Goal: Communication & Community: Participate in discussion

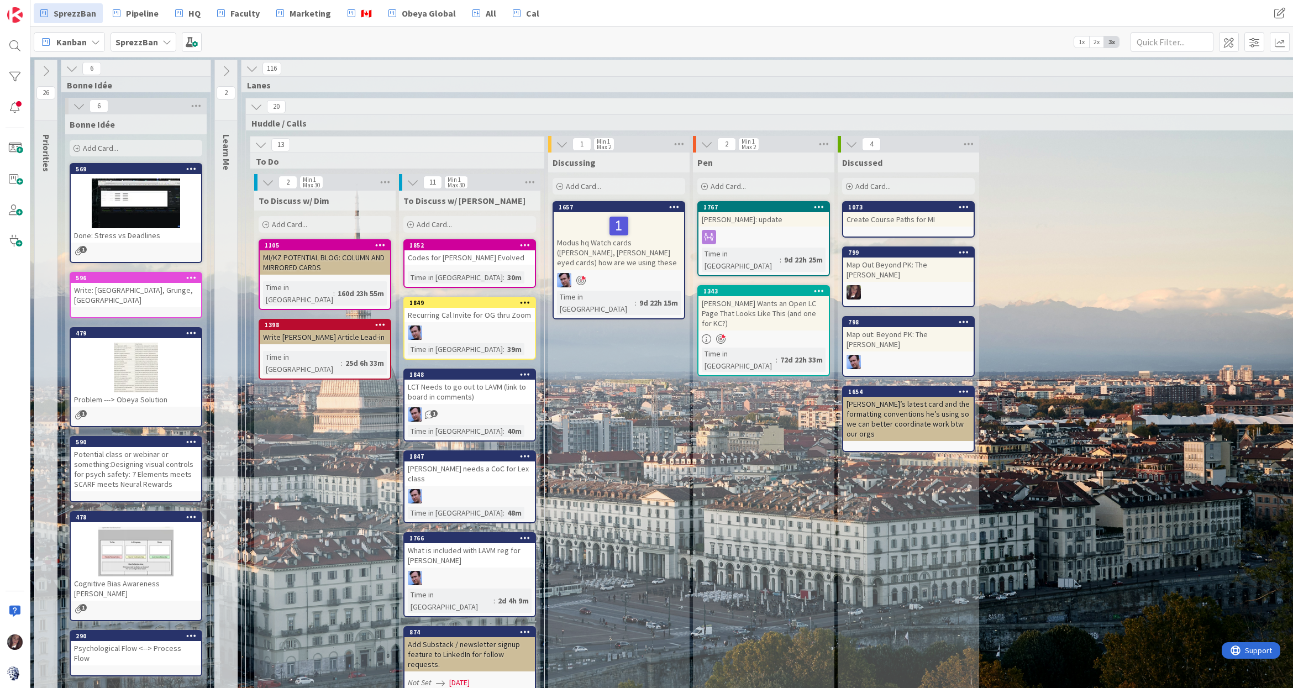
scroll to position [919, 118]
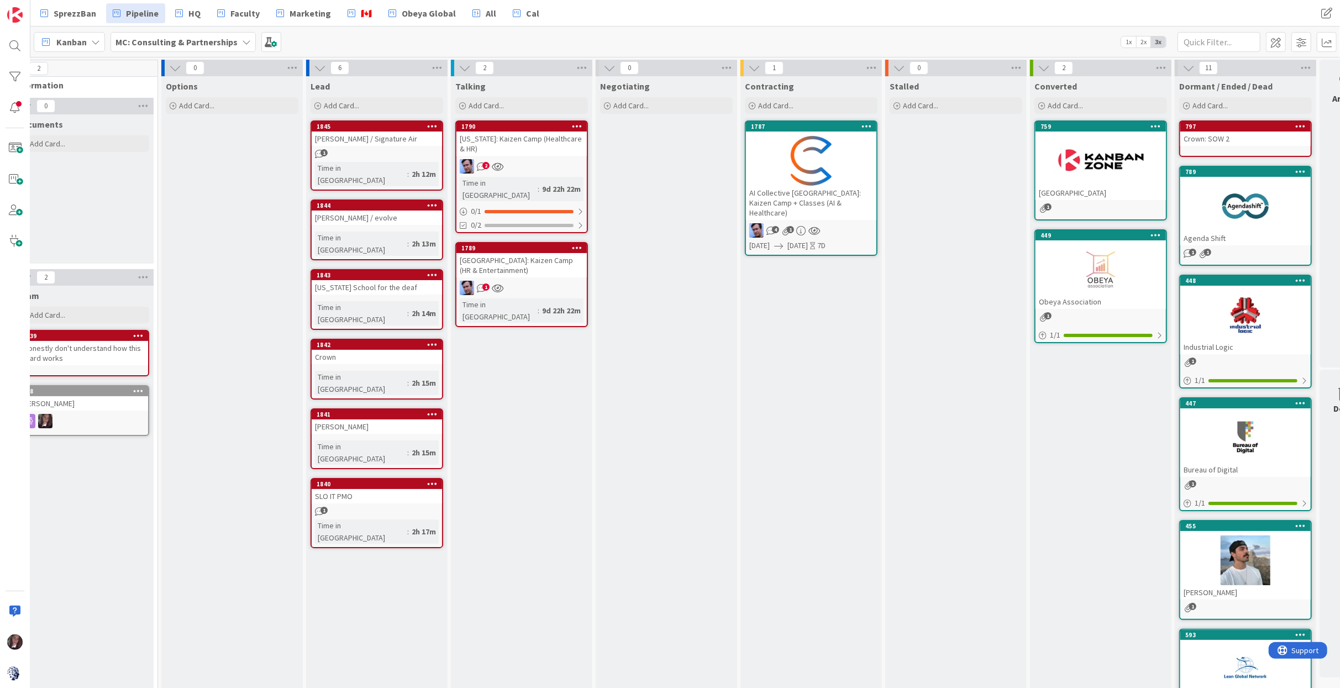
scroll to position [0, 64]
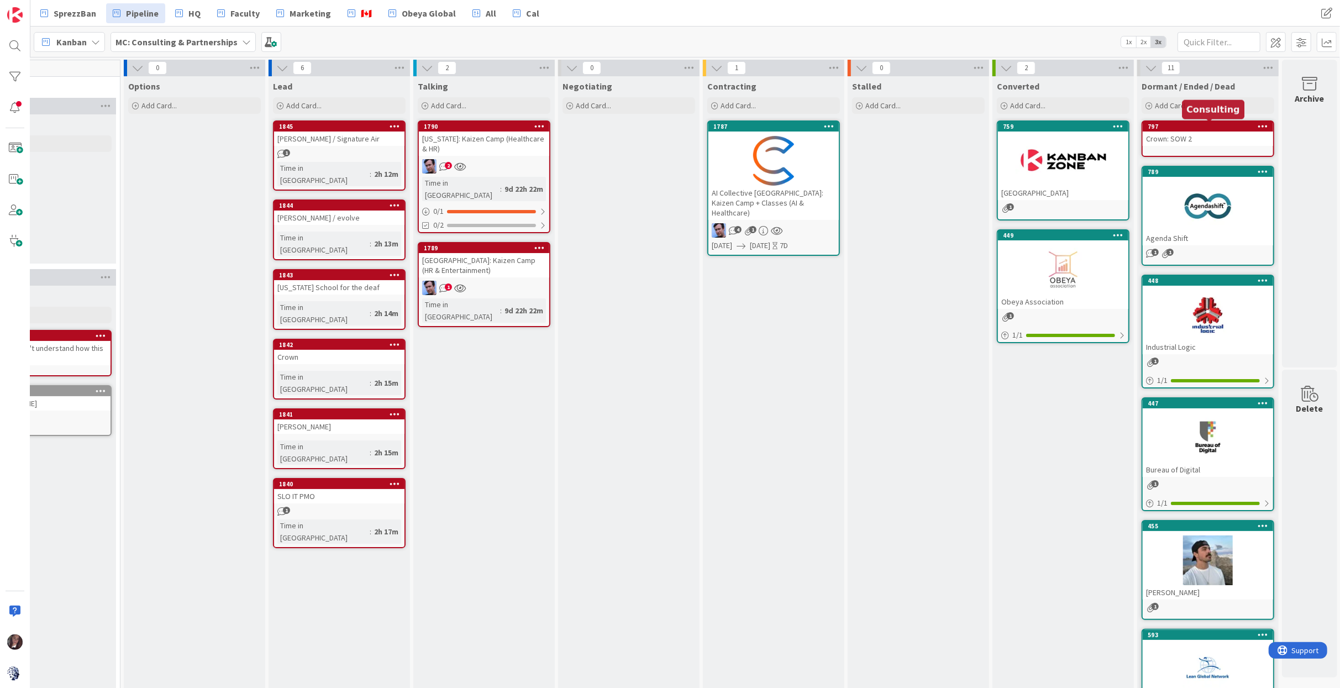
click at [1178, 125] on div "797" at bounding box center [1210, 127] width 125 height 8
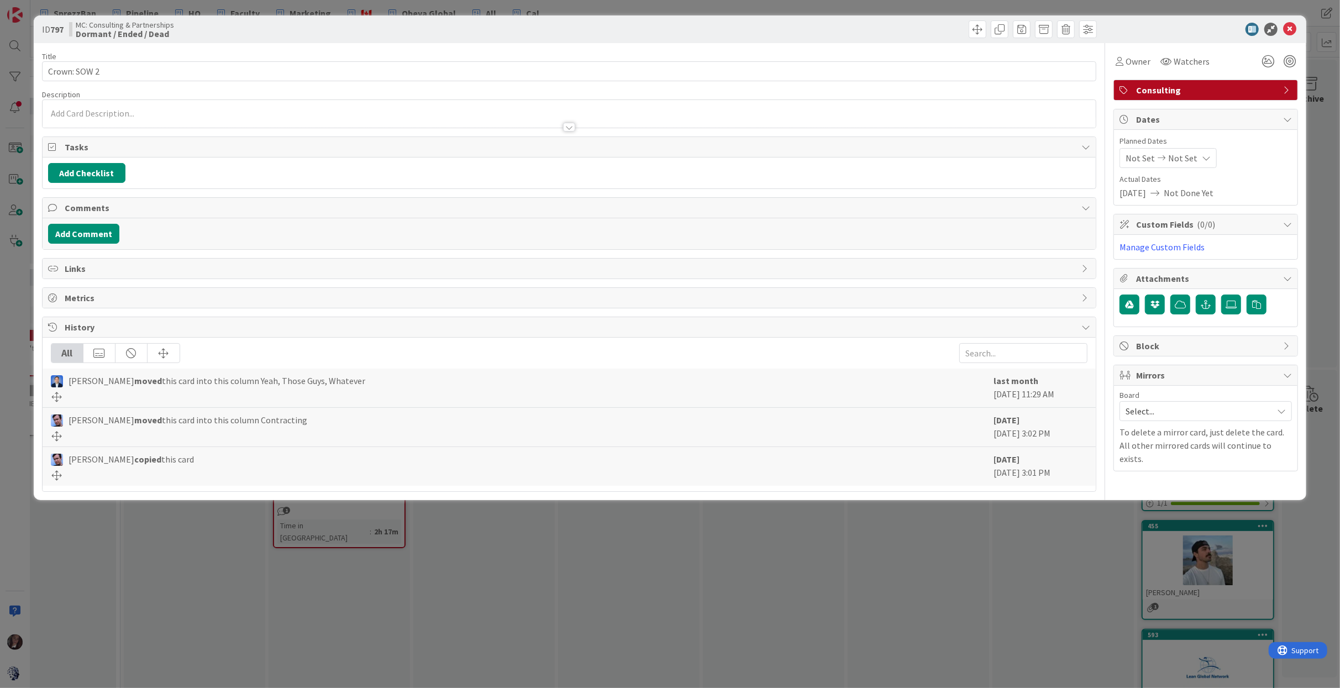
click at [1182, 91] on span "Consulting" at bounding box center [1206, 89] width 141 height 13
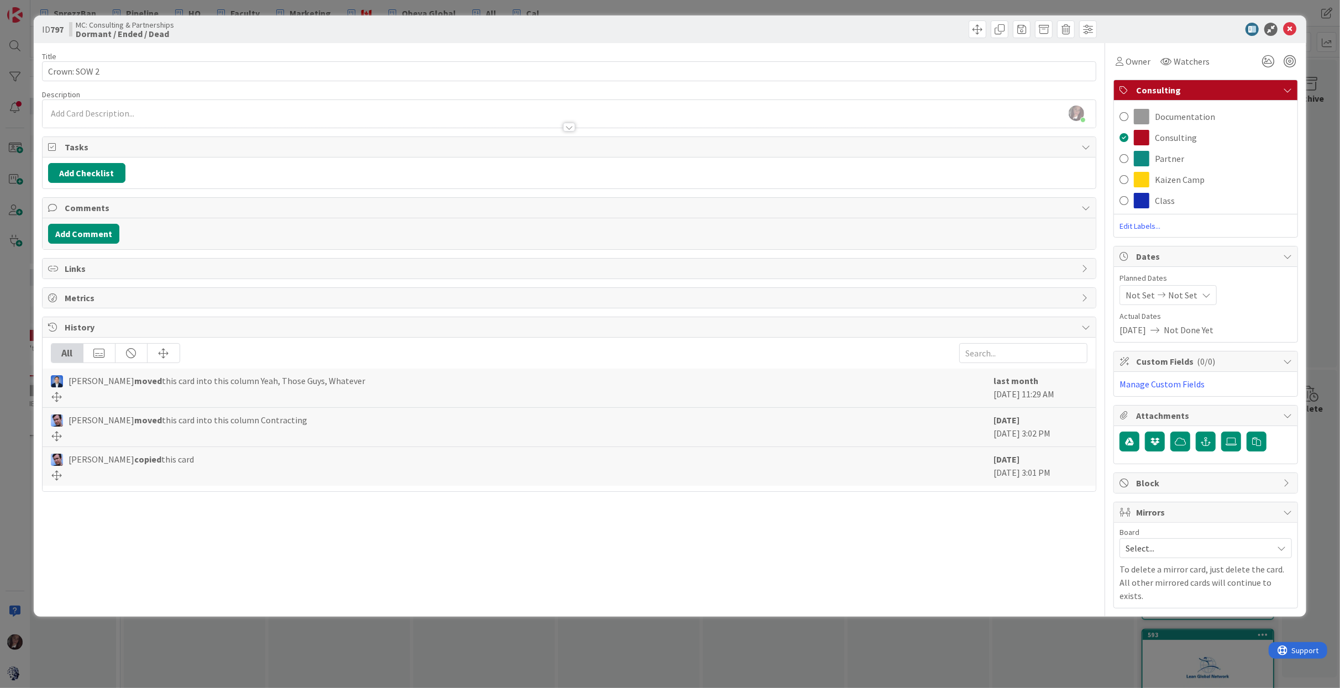
click at [1180, 33] on div at bounding box center [1200, 29] width 196 height 13
click at [1290, 28] on icon at bounding box center [1289, 29] width 13 height 13
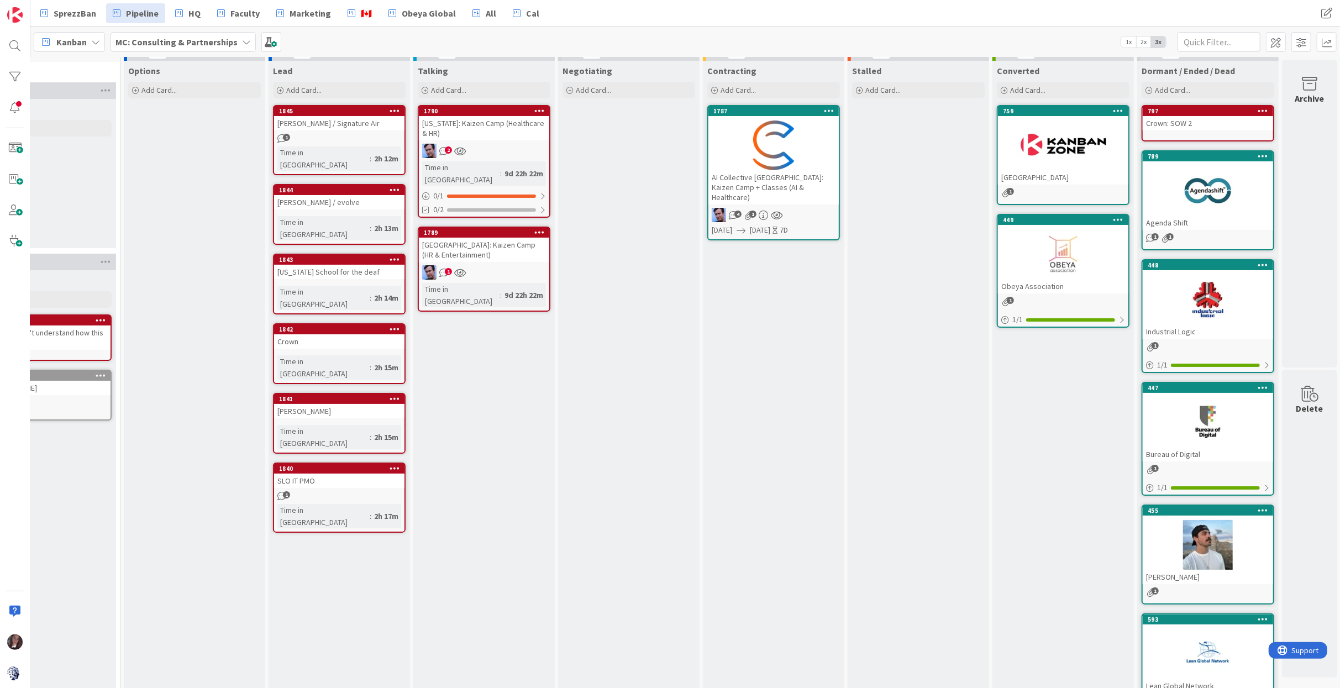
scroll to position [0, 64]
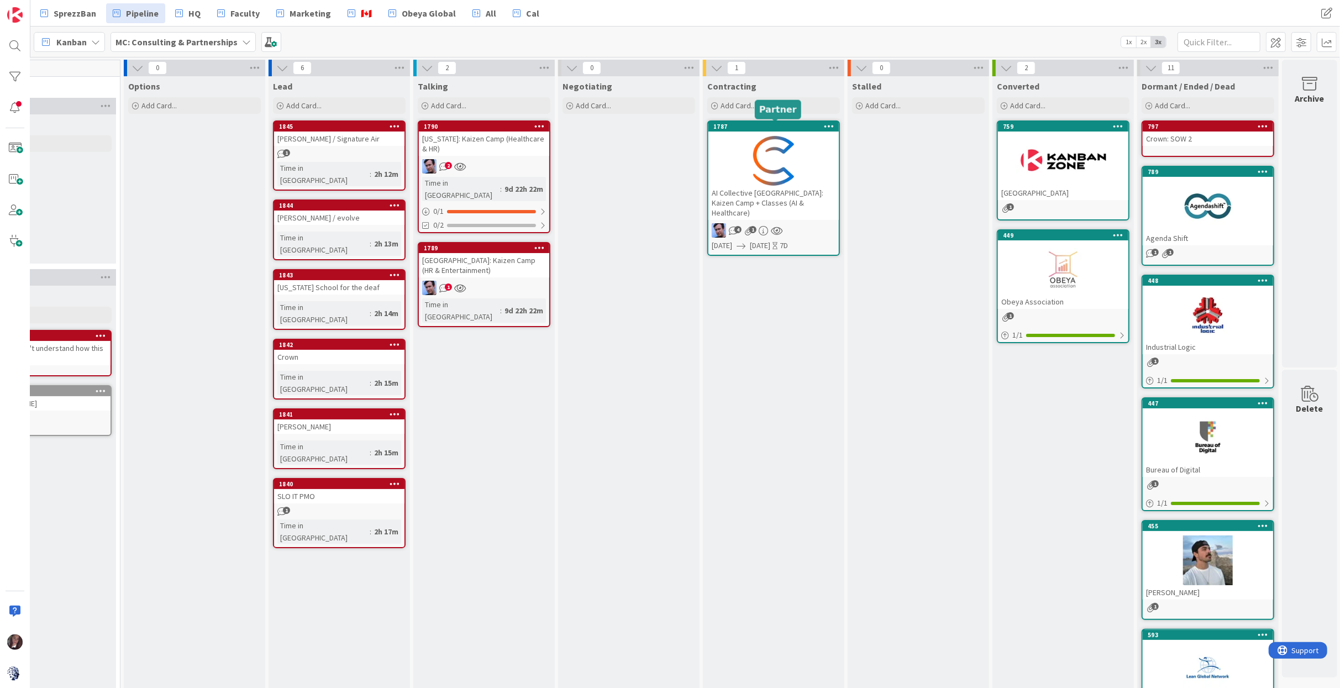
click at [760, 124] on div "1787" at bounding box center [775, 127] width 125 height 8
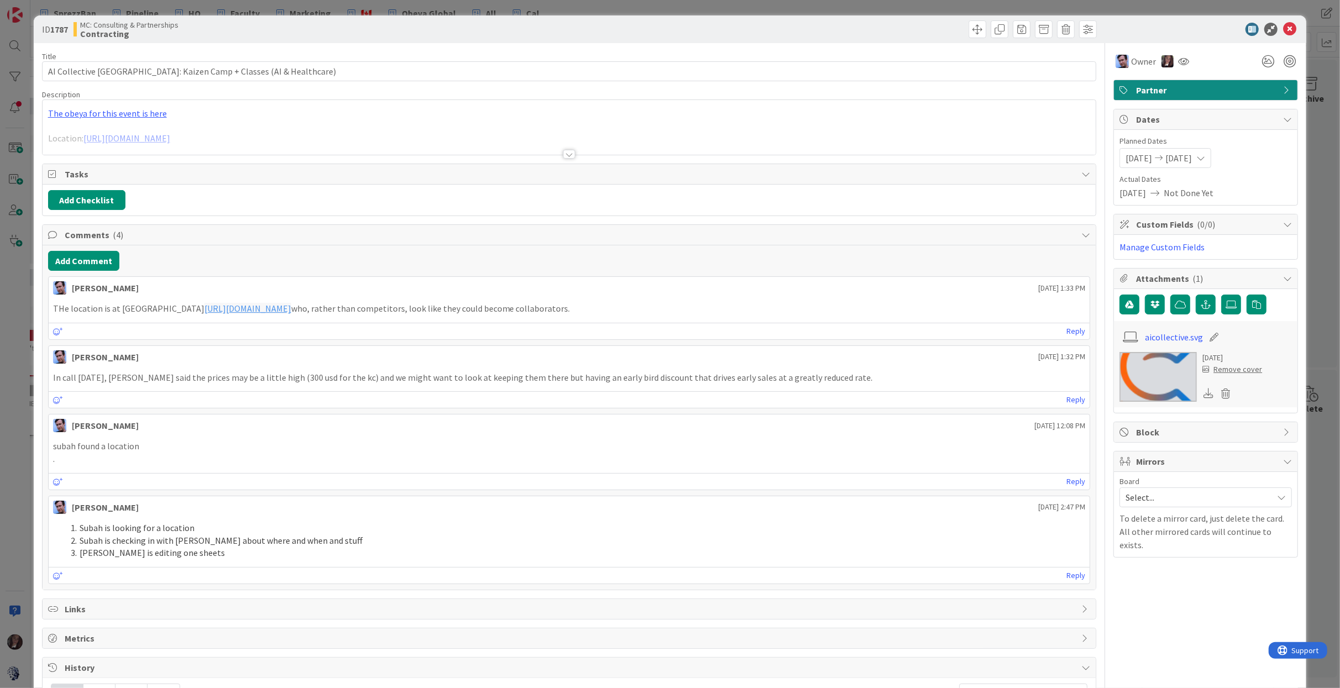
click at [1137, 91] on span "Partner" at bounding box center [1206, 89] width 141 height 13
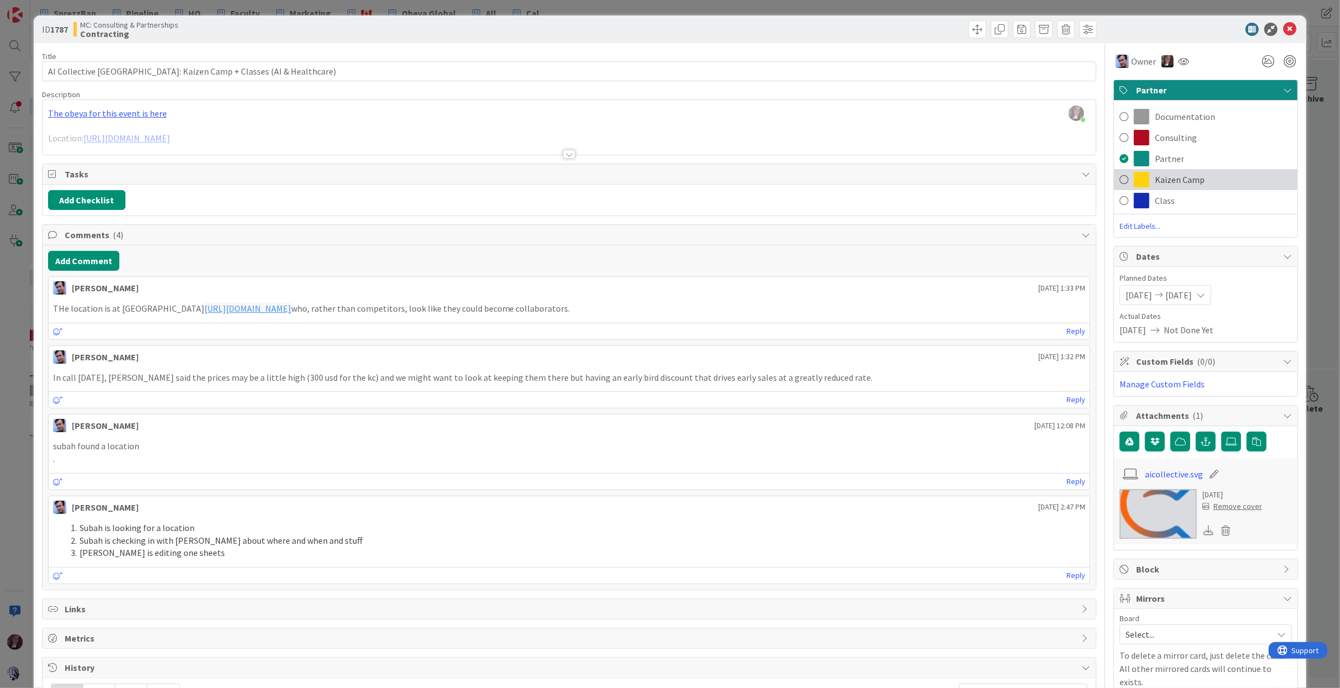
click at [1126, 179] on span at bounding box center [1123, 179] width 9 height 17
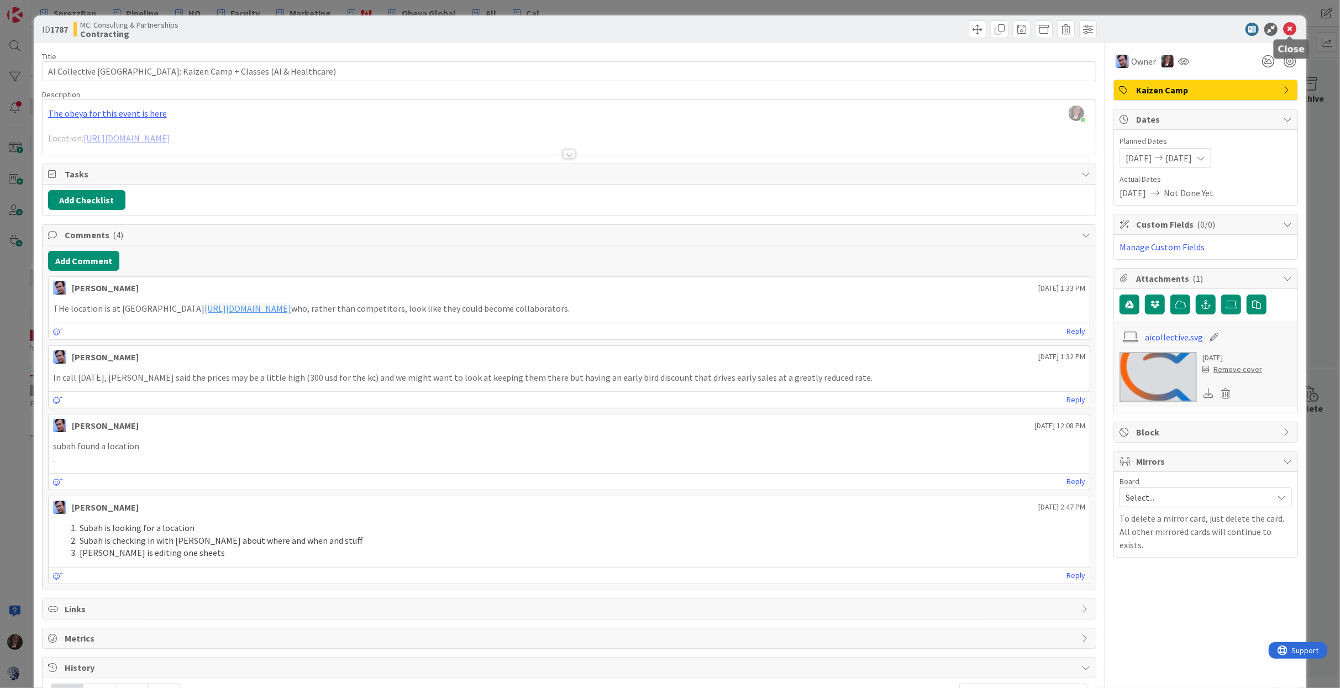
click at [1289, 30] on icon at bounding box center [1289, 29] width 13 height 13
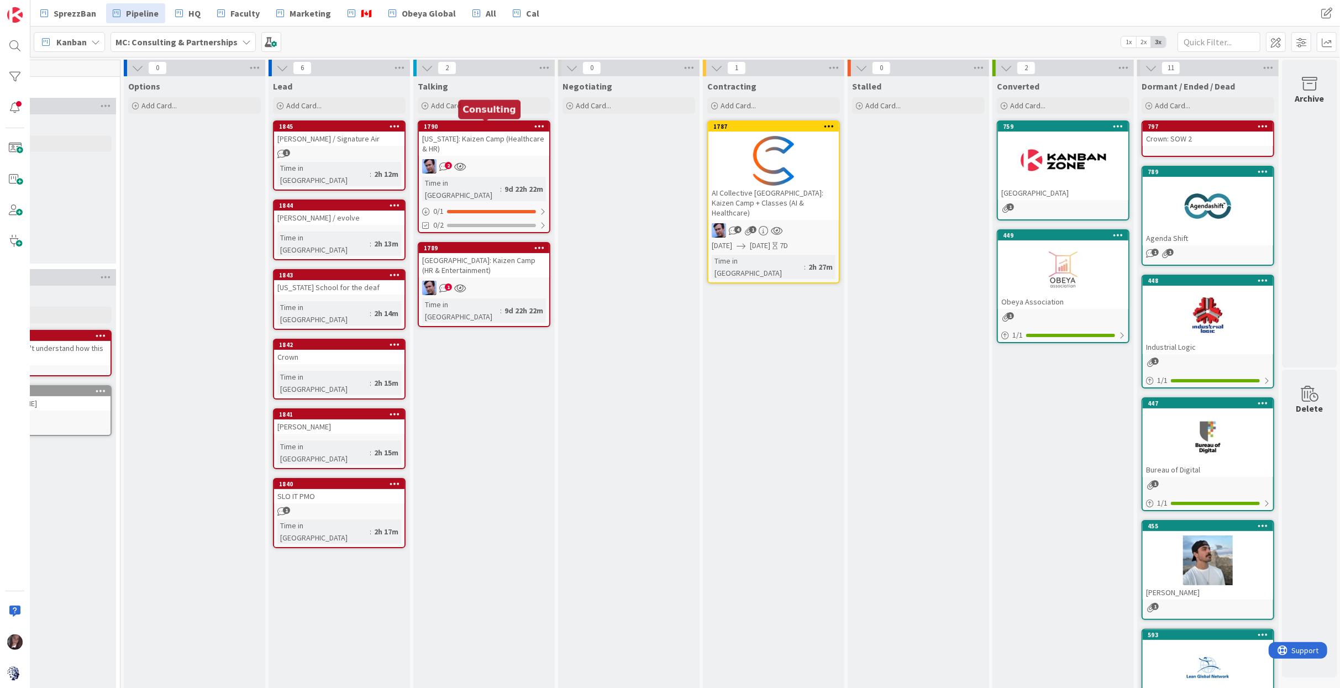
click at [481, 126] on div "1790" at bounding box center [486, 127] width 125 height 8
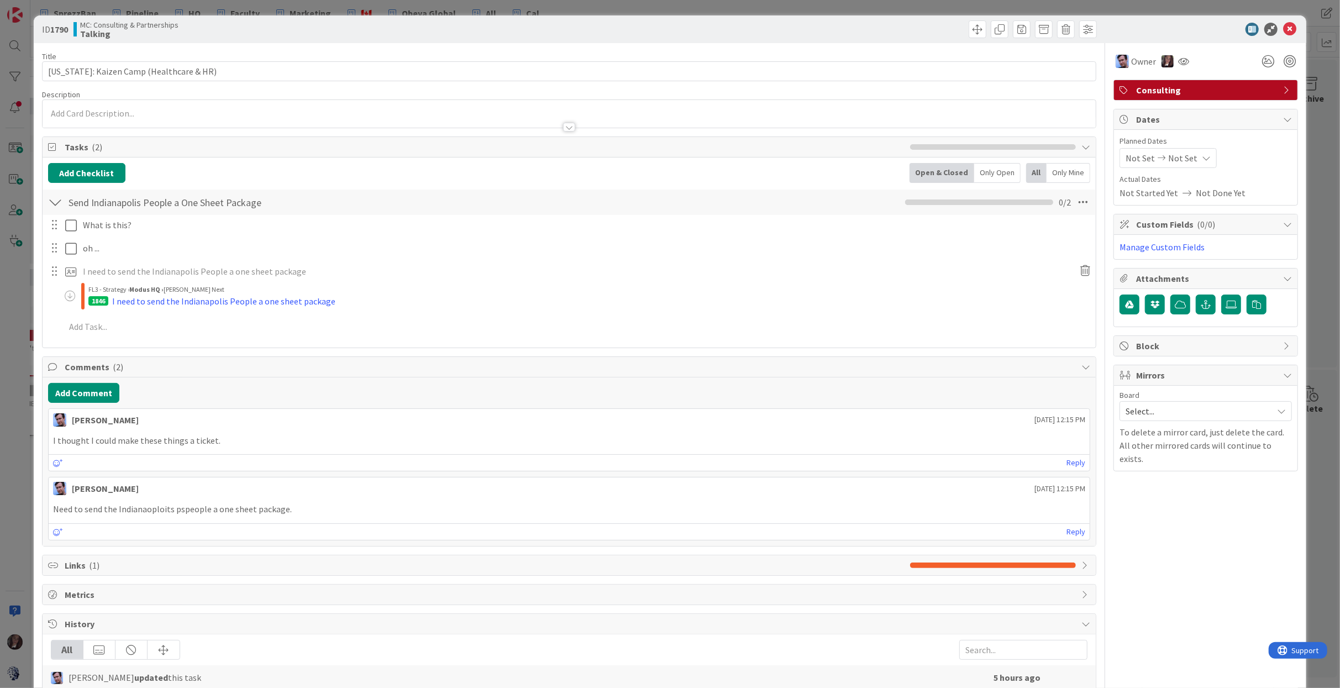
click at [1160, 94] on span "Consulting" at bounding box center [1206, 89] width 141 height 13
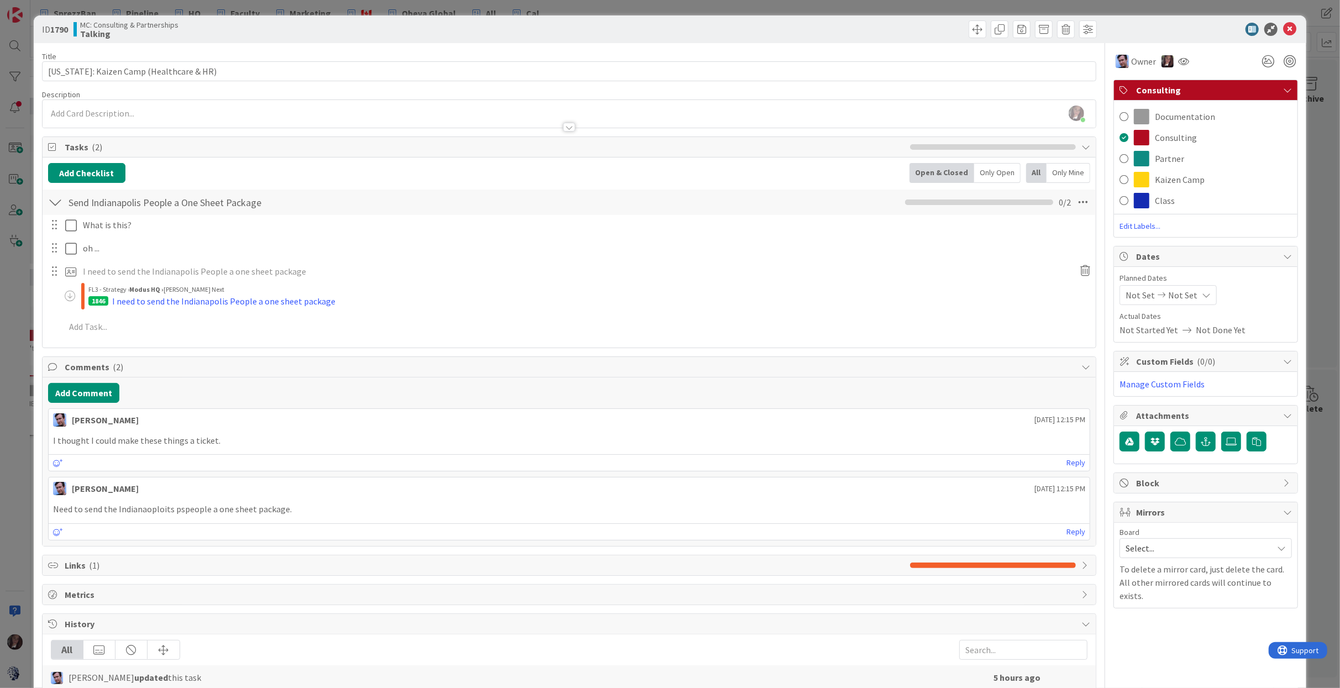
click at [1126, 177] on span at bounding box center [1123, 179] width 9 height 17
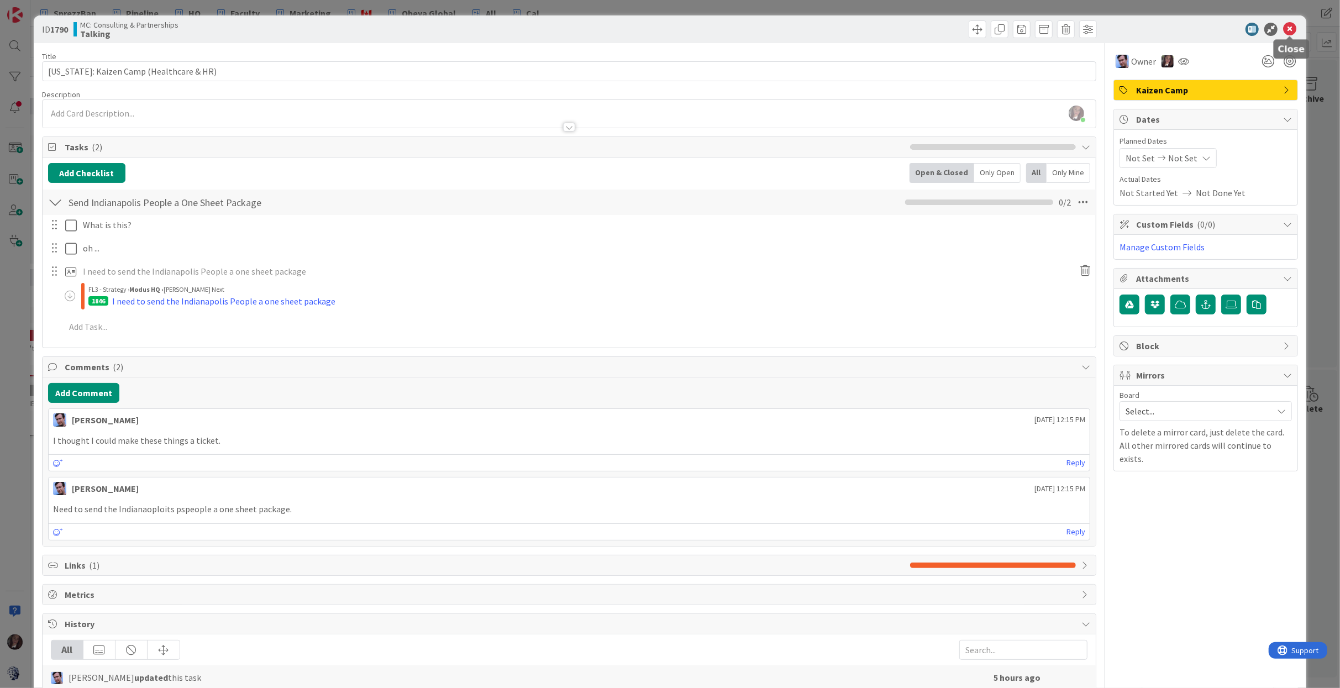
click at [1287, 28] on icon at bounding box center [1289, 29] width 13 height 13
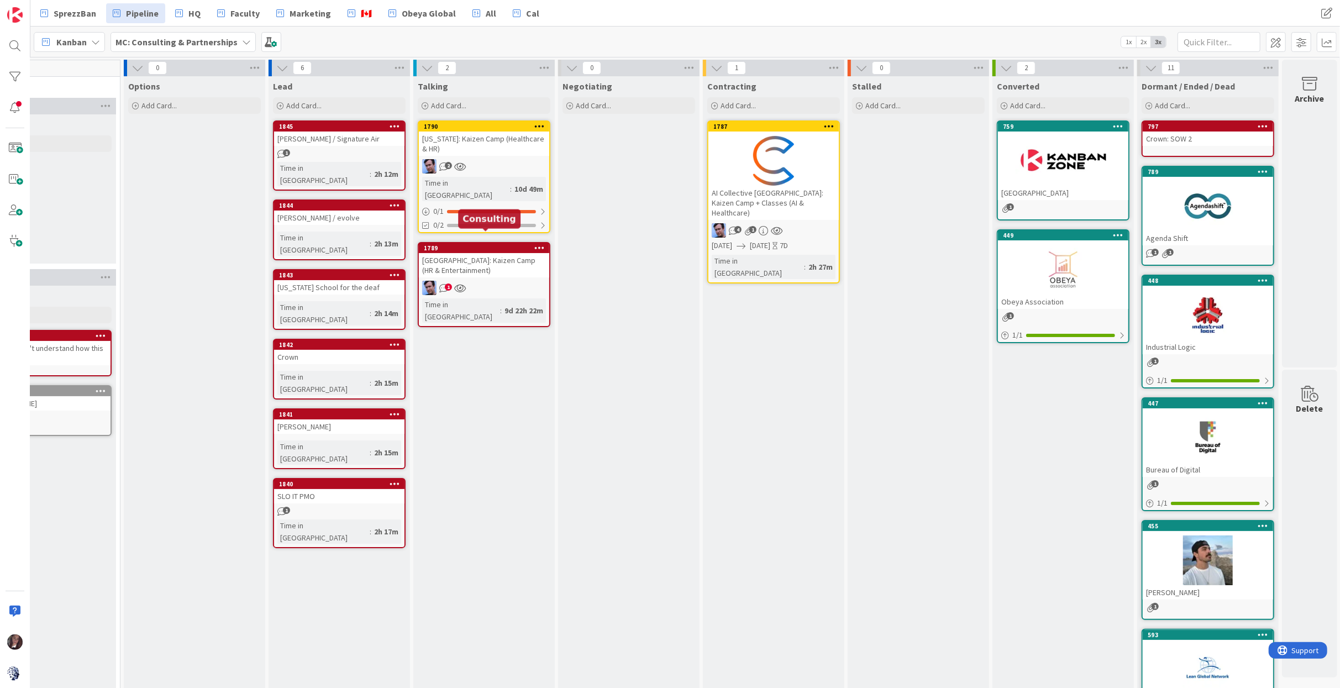
click at [467, 244] on div "1789" at bounding box center [486, 248] width 125 height 8
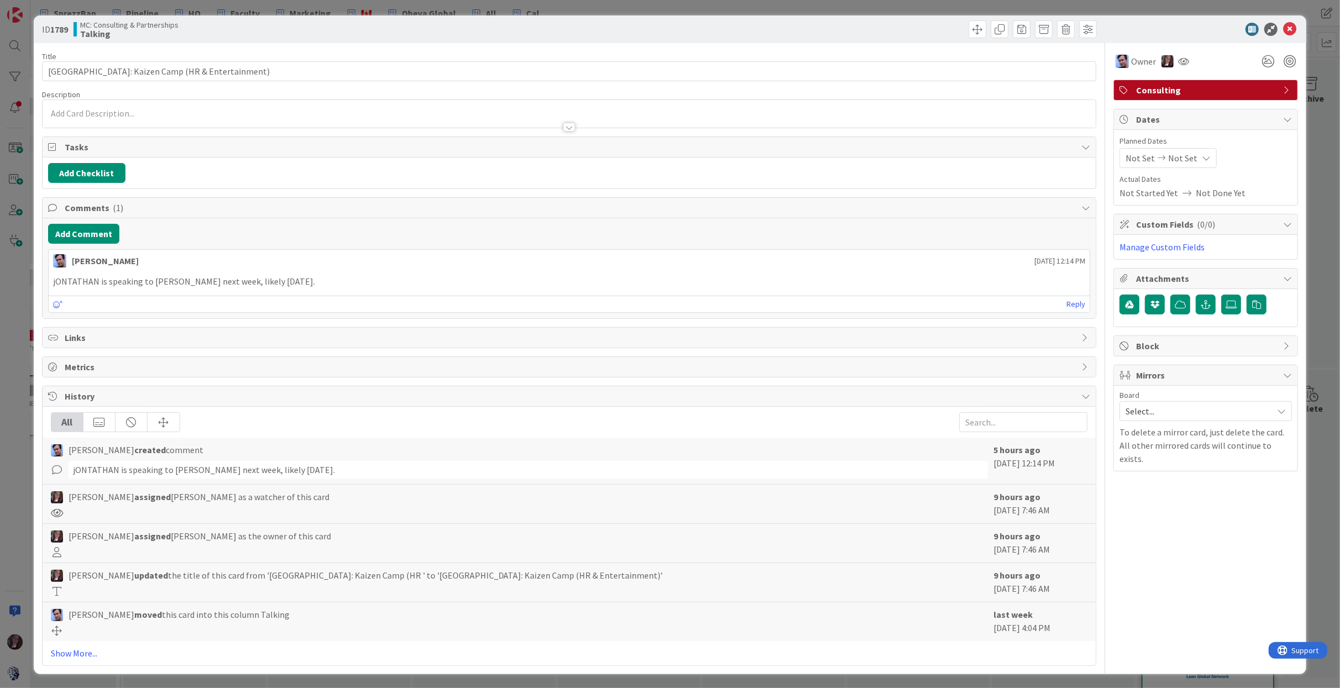
click at [1187, 88] on span "Consulting" at bounding box center [1206, 89] width 141 height 13
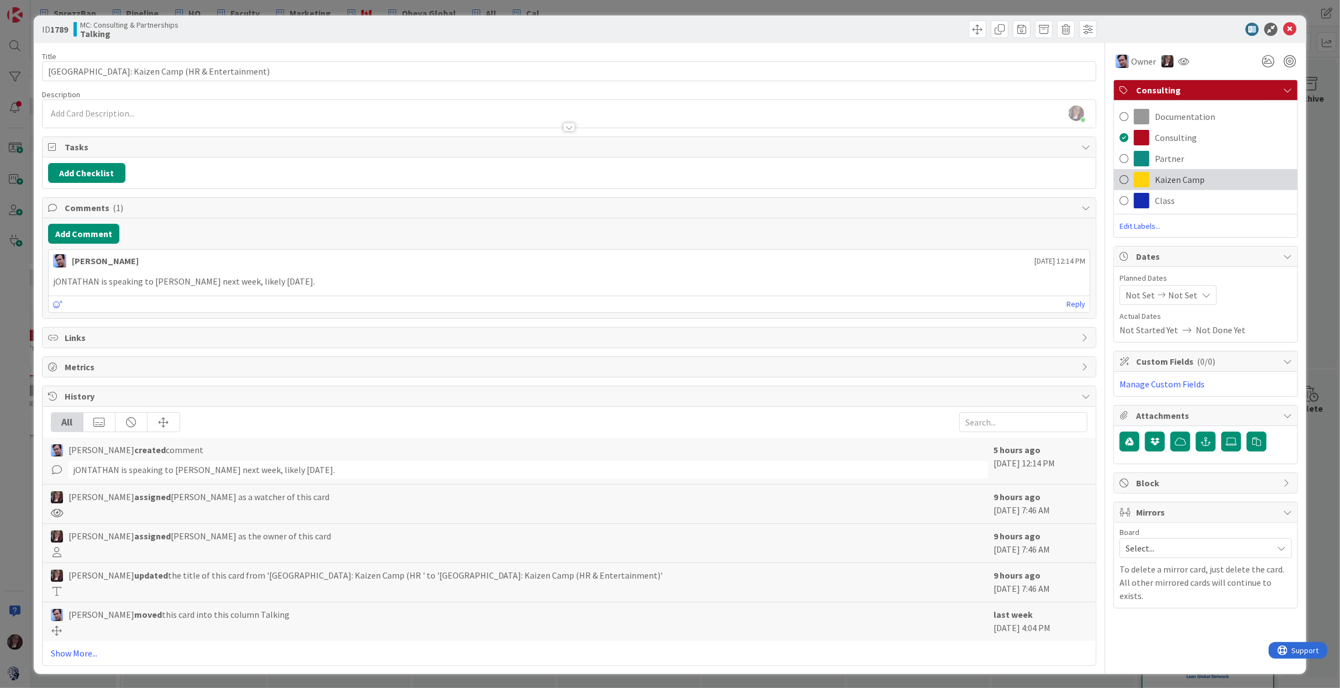
click at [1122, 176] on span at bounding box center [1123, 179] width 9 height 17
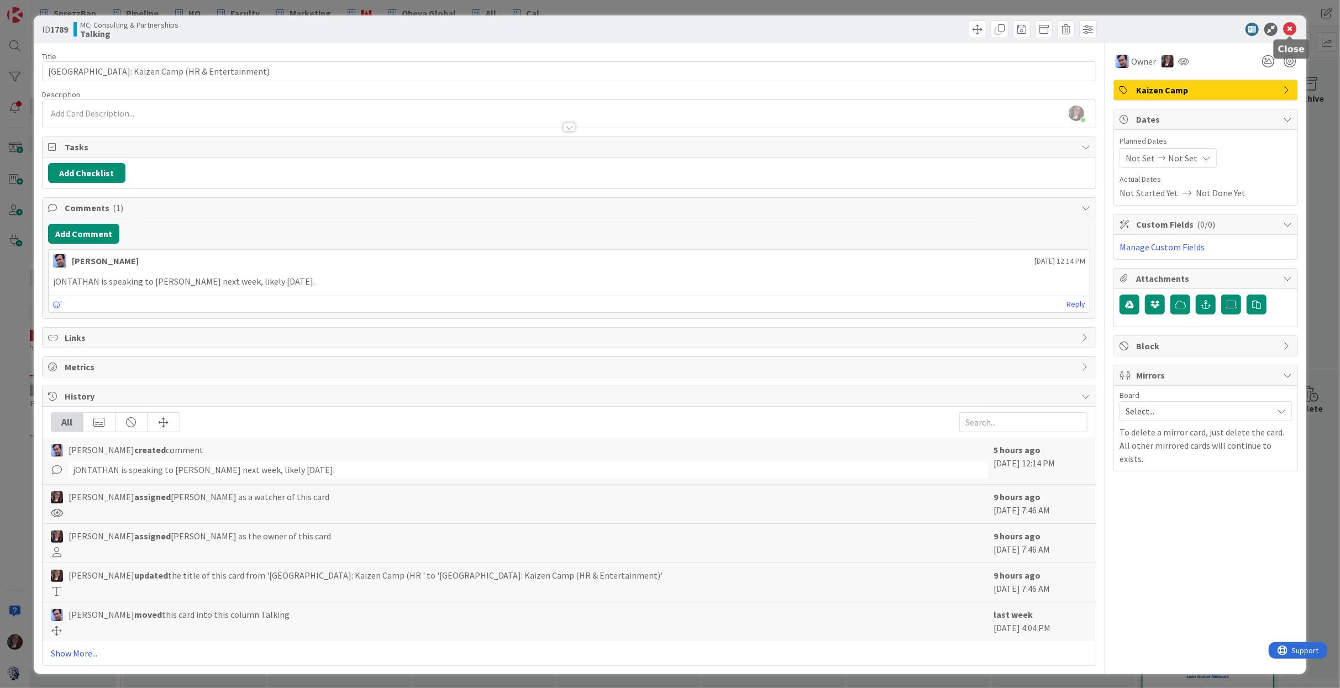
drag, startPoint x: 1290, startPoint y: 27, endPoint x: 1278, endPoint y: 27, distance: 12.7
click at [1290, 27] on icon at bounding box center [1289, 29] width 13 height 13
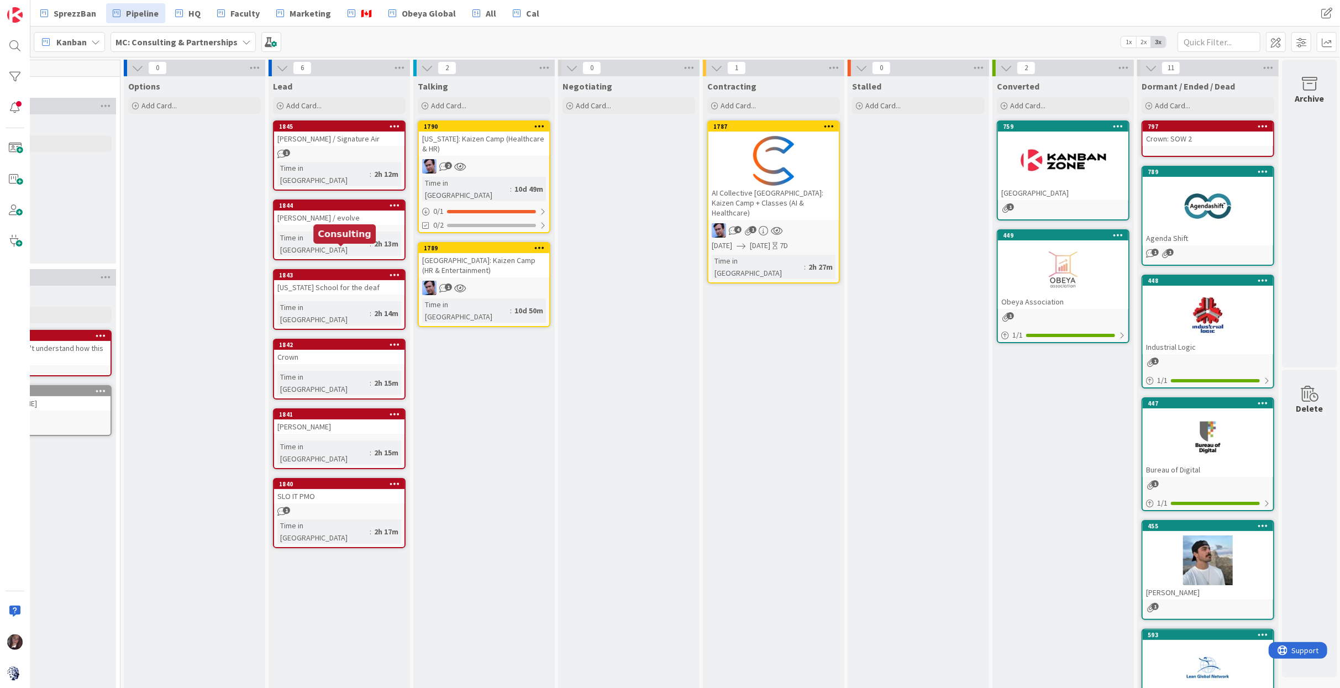
click at [335, 271] on div "1843" at bounding box center [341, 275] width 125 height 8
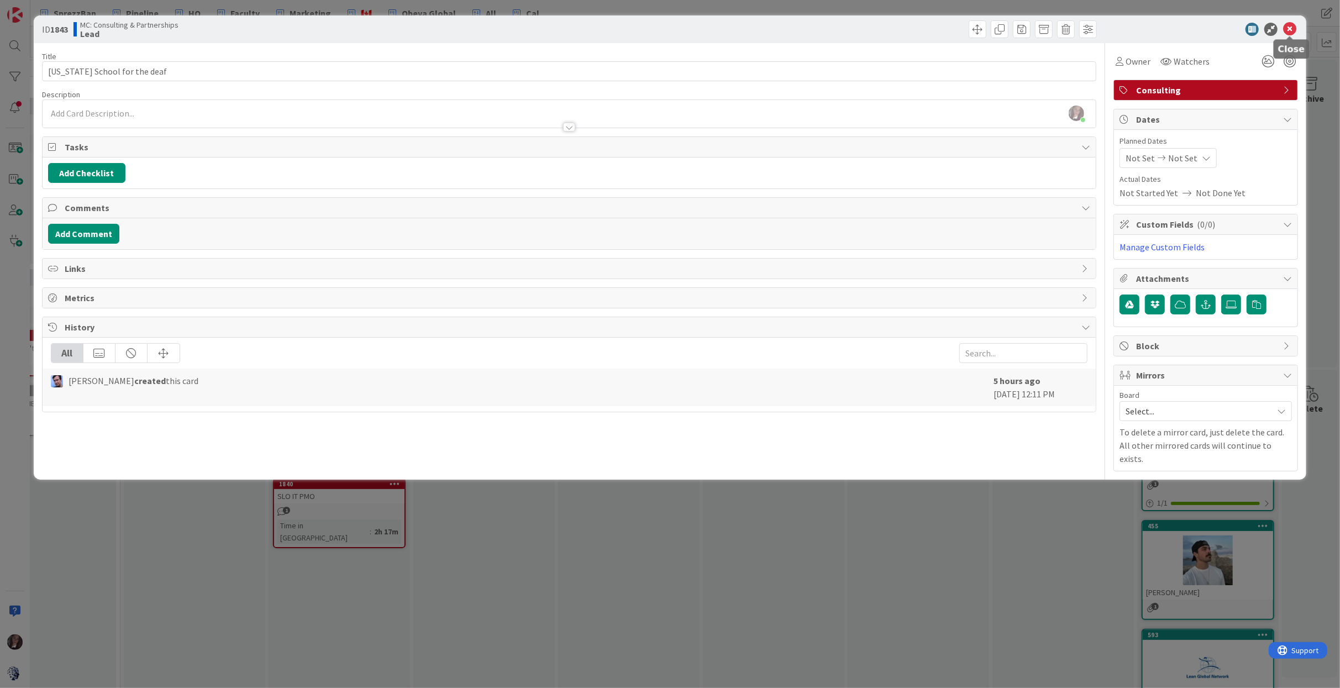
click at [1285, 26] on icon at bounding box center [1289, 29] width 13 height 13
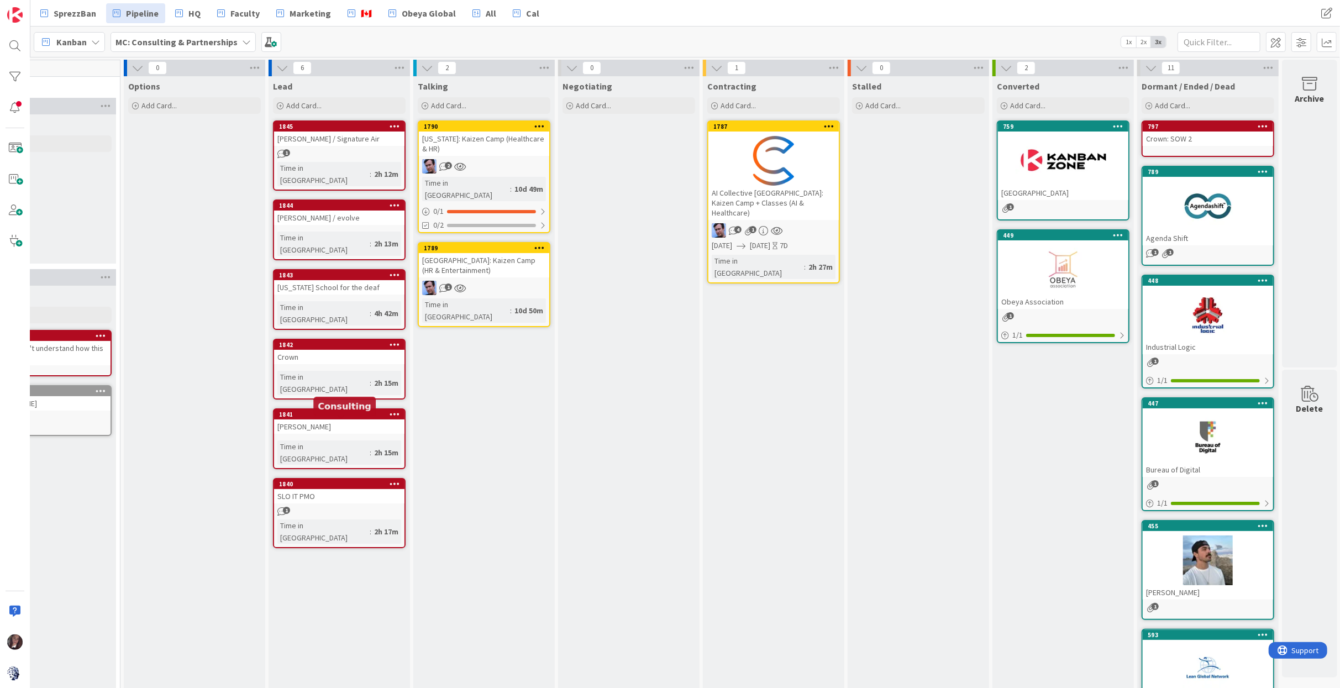
click at [339, 480] on div "1840" at bounding box center [341, 484] width 125 height 8
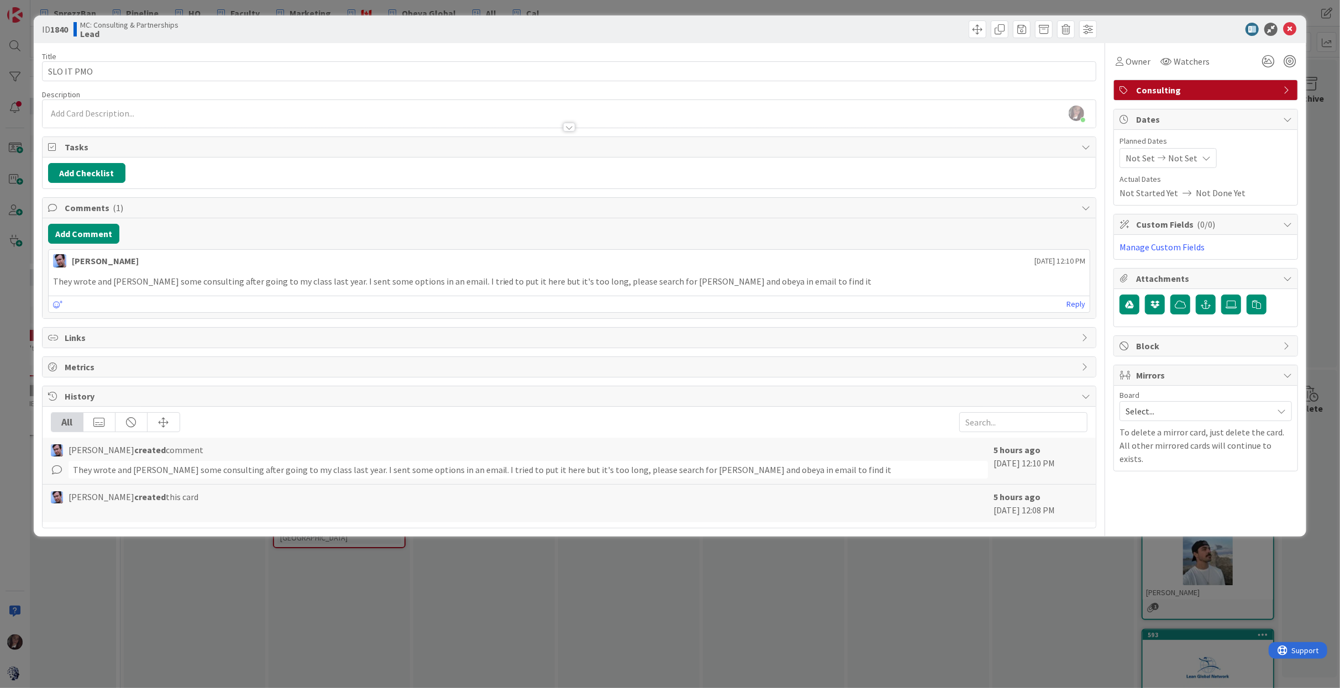
click at [415, 472] on div "They wrote and [PERSON_NAME] some consulting after going to my class last year.…" at bounding box center [529, 470] width 920 height 18
click at [90, 227] on button "Add Comment" at bounding box center [83, 234] width 71 height 20
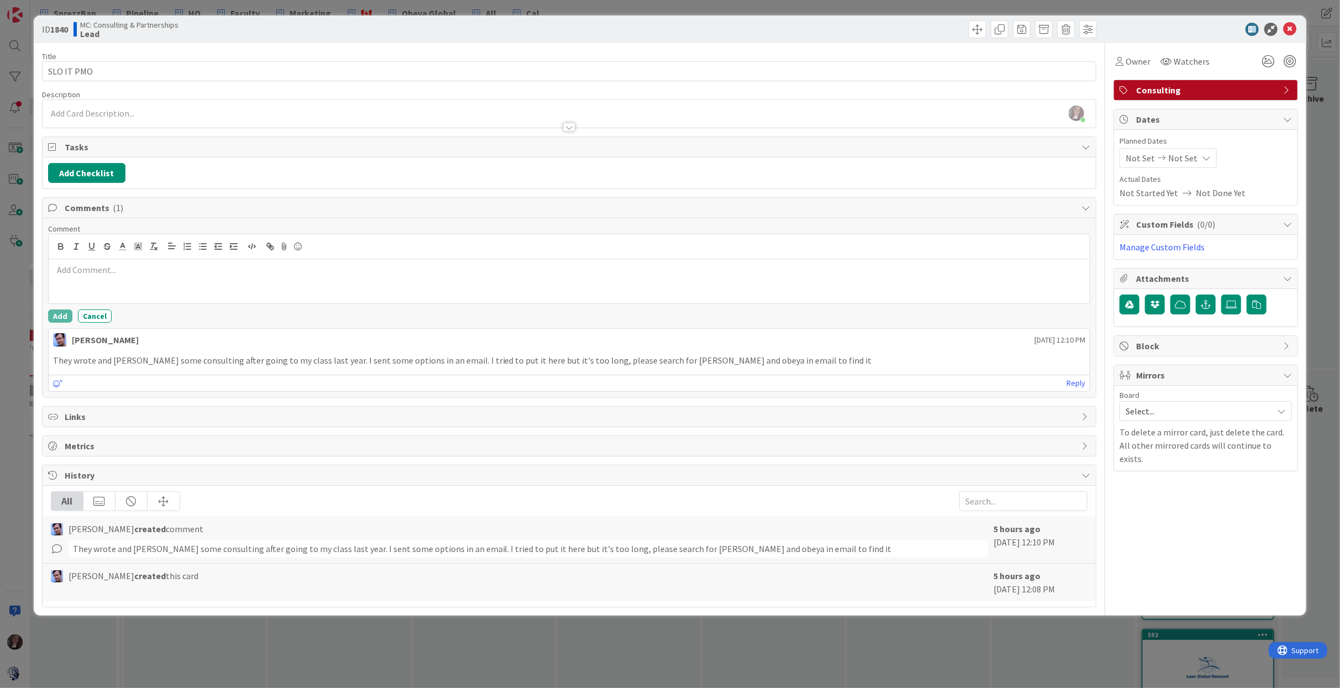
click at [157, 271] on p at bounding box center [569, 270] width 1033 height 13
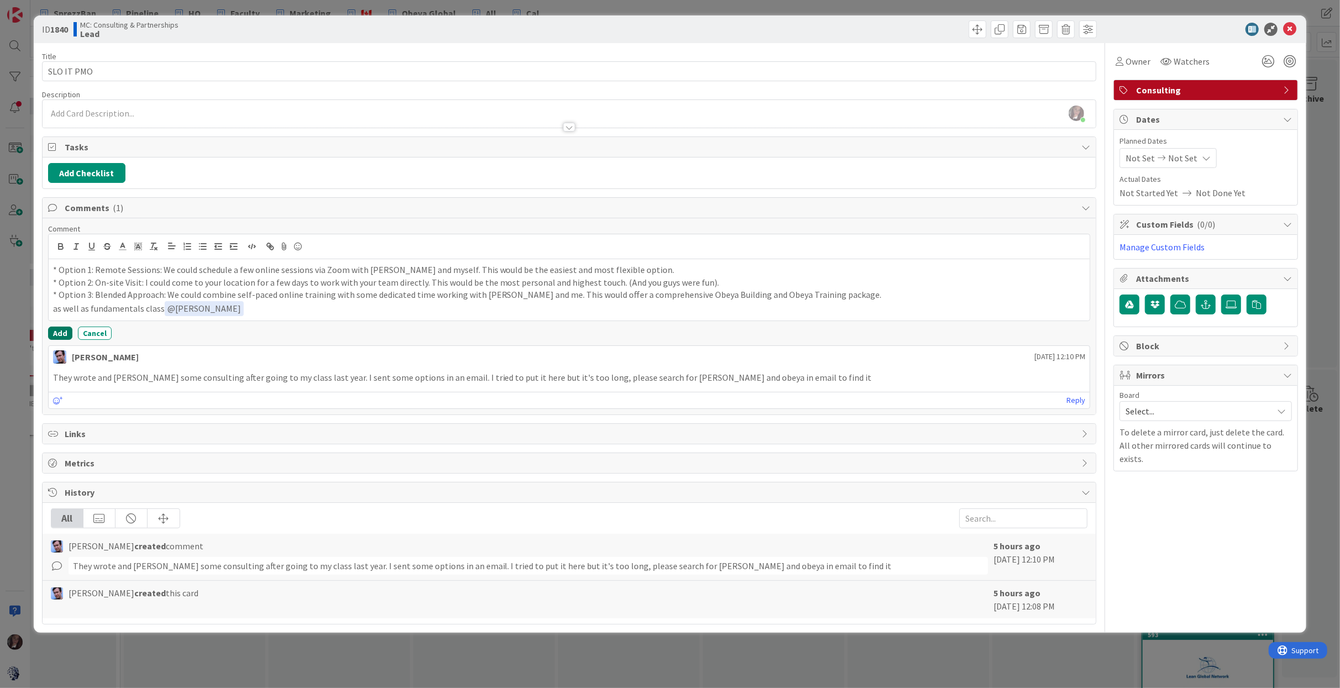
click at [61, 330] on button "Add" at bounding box center [60, 333] width 24 height 13
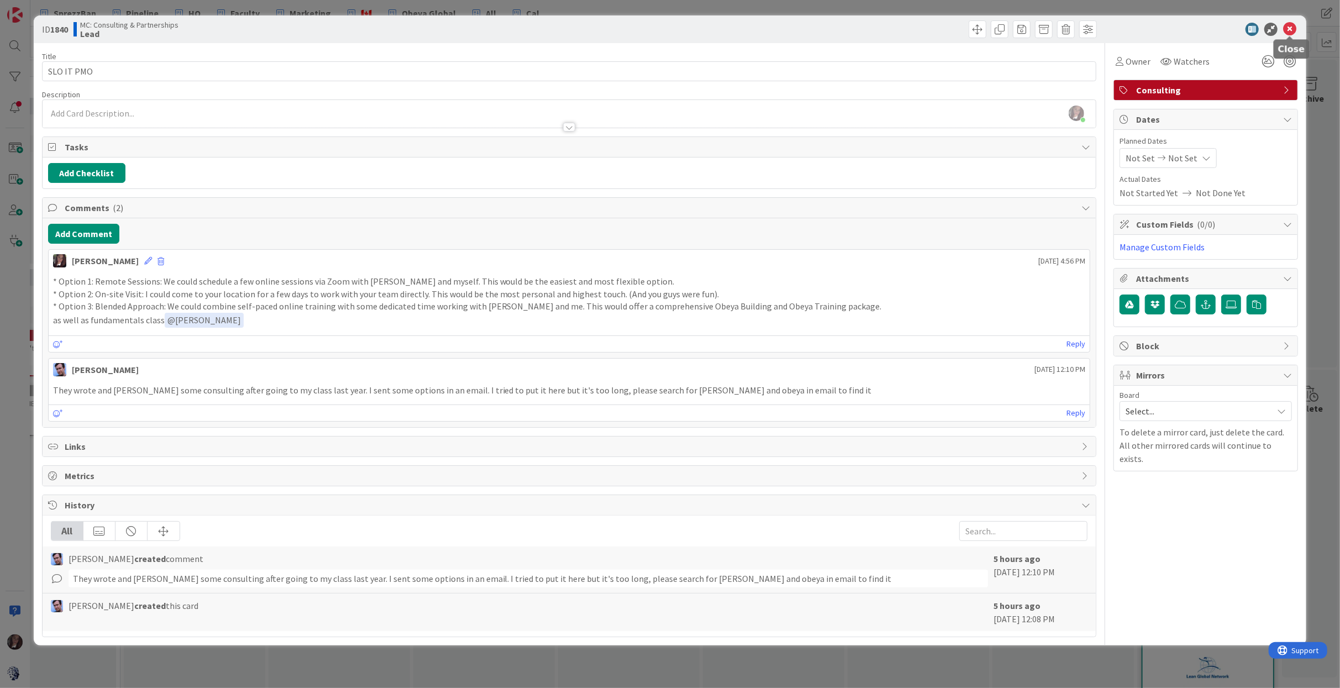
click at [1289, 30] on icon at bounding box center [1289, 29] width 13 height 13
